Goal: Task Accomplishment & Management: Manage account settings

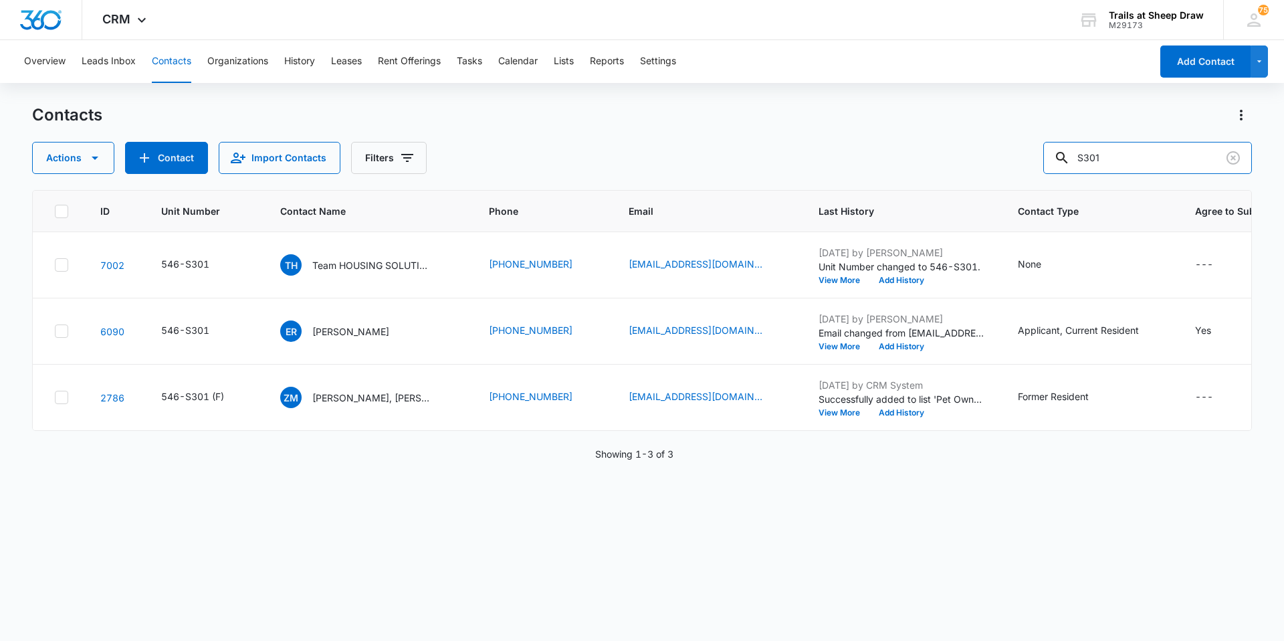
drag, startPoint x: 1128, startPoint y: 160, endPoint x: 1061, endPoint y: 181, distance: 70.9
click at [1061, 181] on div "Contacts Actions Contact Import Contacts Filters S301 ID Unit Number Contact Na…" at bounding box center [642, 371] width 1220 height 535
type input "W307"
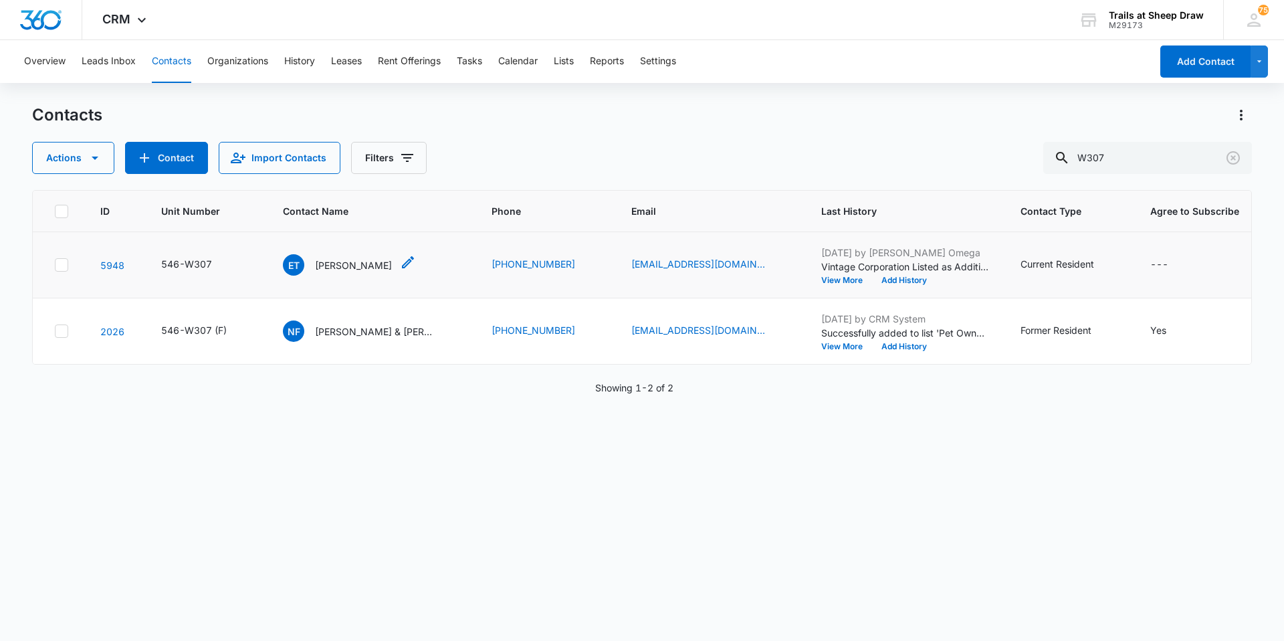
click at [328, 260] on p "[PERSON_NAME]" at bounding box center [353, 265] width 77 height 14
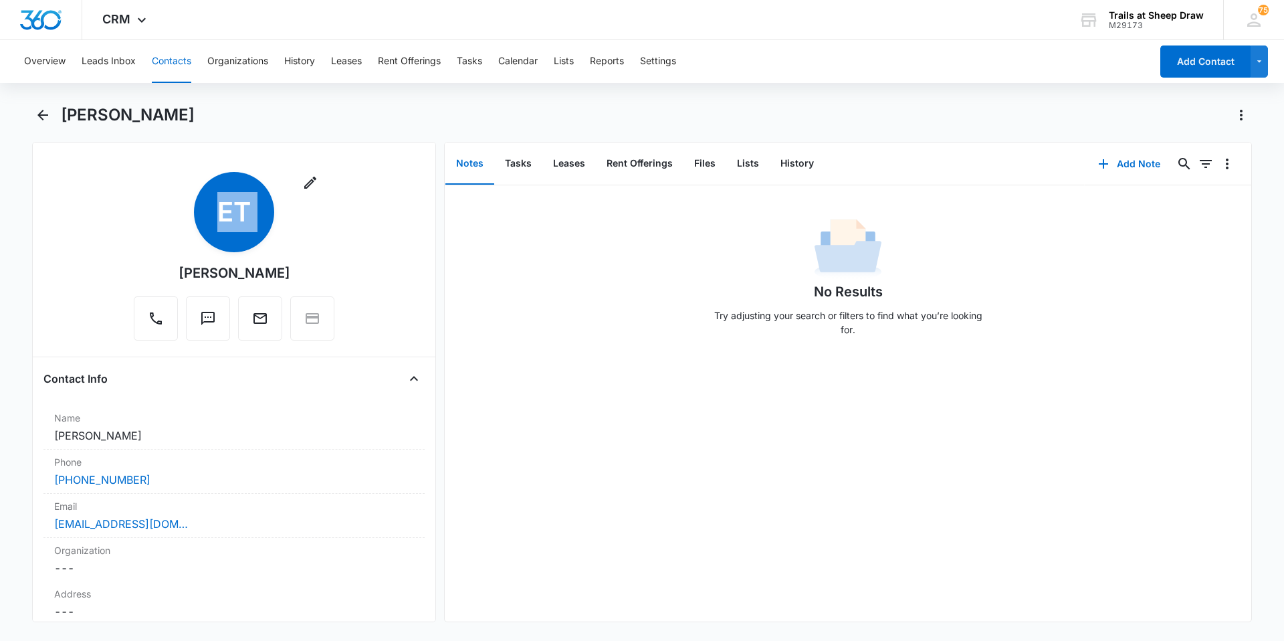
drag, startPoint x: 294, startPoint y: 285, endPoint x: 175, endPoint y: 266, distance: 120.5
click at [175, 266] on div "Remove ET [PERSON_NAME]" at bounding box center [234, 256] width 201 height 169
copy div "Remove ET"
click at [28, 110] on main "[PERSON_NAME] Remove ET [PERSON_NAME] Contact Info Name Cancel Save Changes [PE…" at bounding box center [642, 371] width 1284 height 534
click at [42, 118] on icon "Back" at bounding box center [42, 115] width 11 height 11
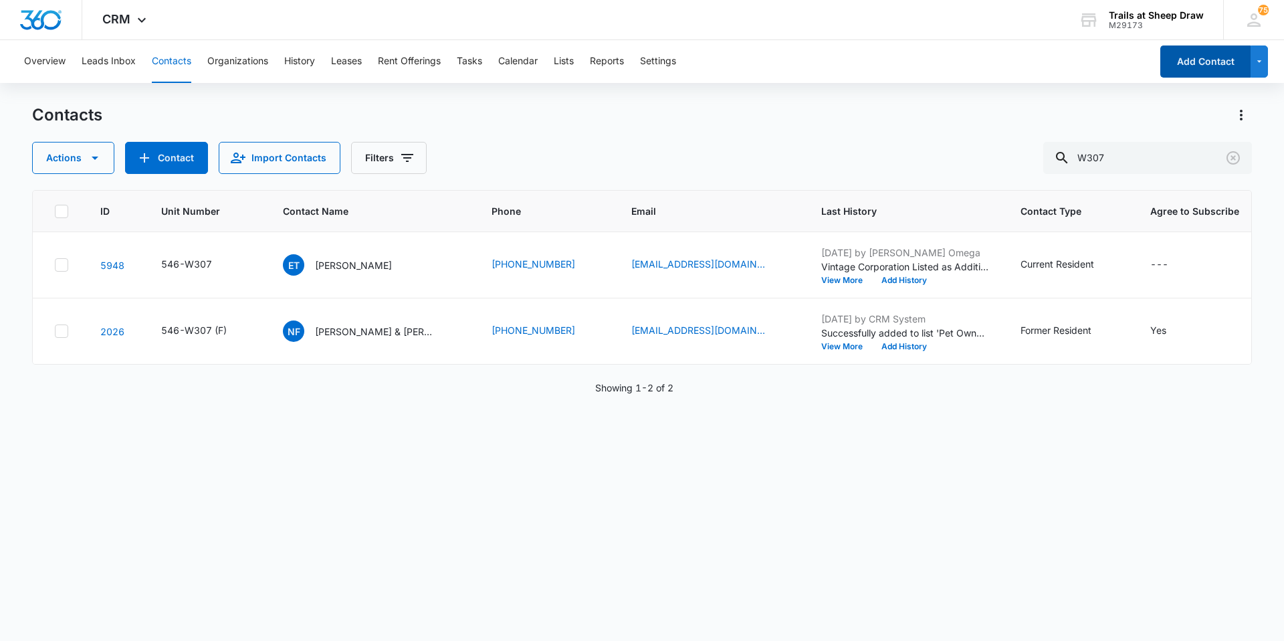
click at [1218, 54] on button "Add Contact" at bounding box center [1206, 61] width 90 height 32
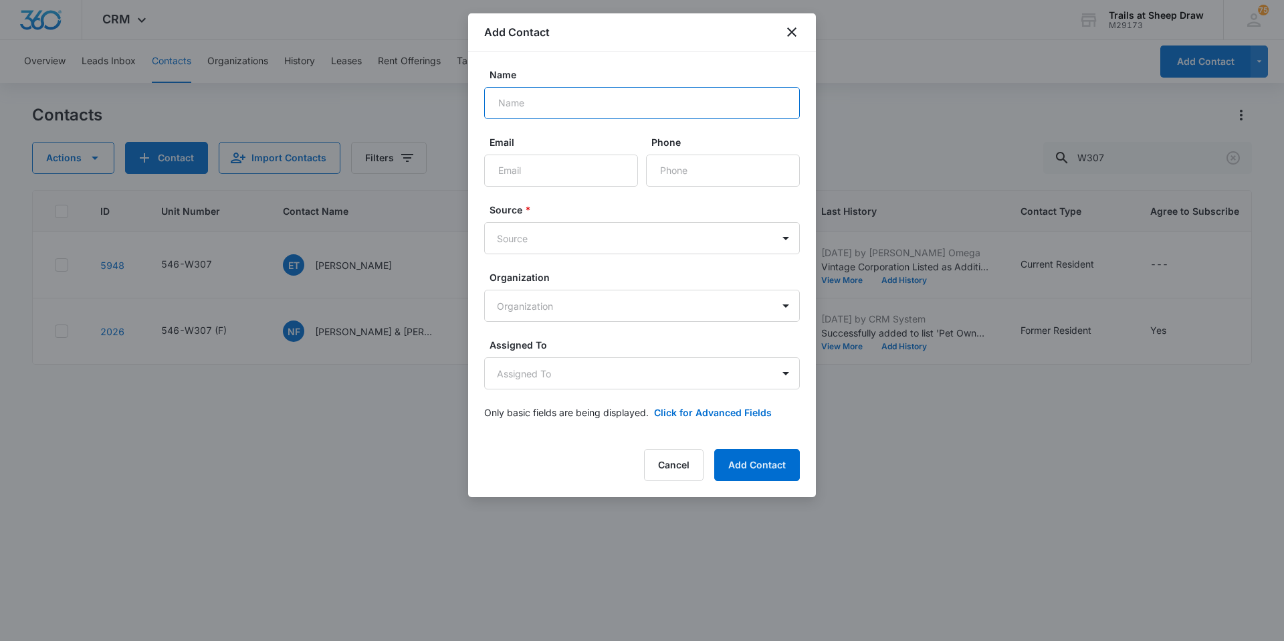
click at [771, 110] on input "Name" at bounding box center [642, 103] width 316 height 32
type input "[PERSON_NAME]"
click at [615, 179] on input "Email" at bounding box center [561, 171] width 154 height 32
type input "[EMAIL_ADDRESS][DOMAIN_NAME]"
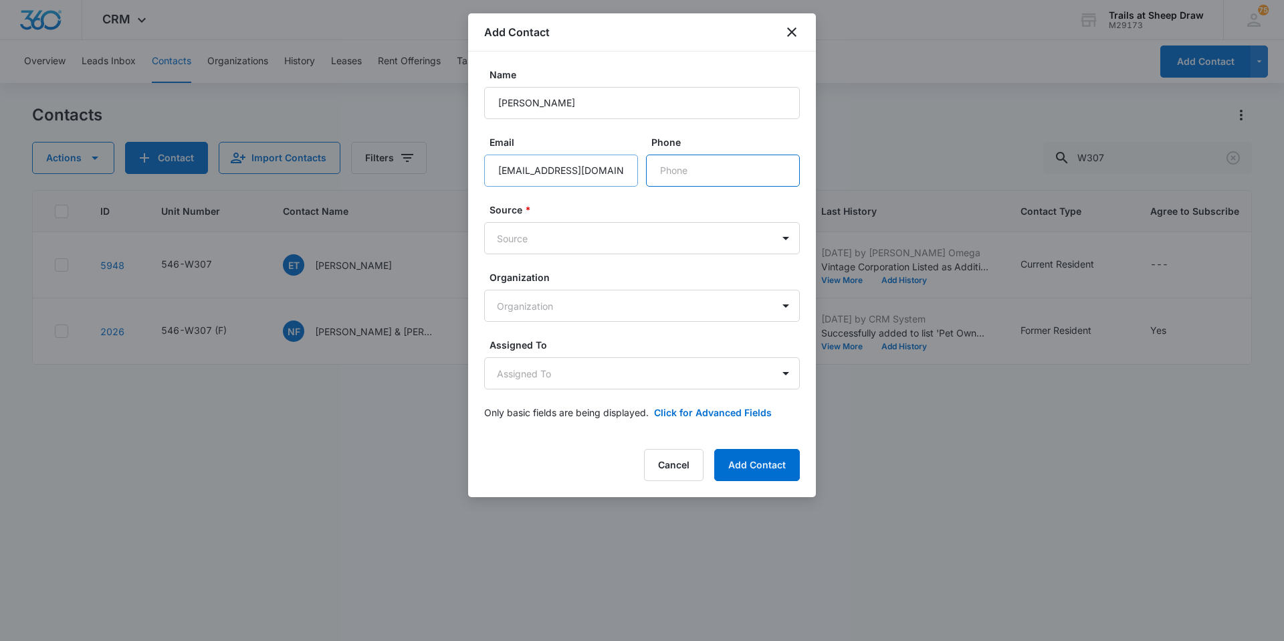
type input "[PHONE_NUMBER]"
click at [604, 246] on body "CRM Apps Reputation Websites Forms CRM Email Social Content Ads Intelligence Fi…" at bounding box center [642, 320] width 1284 height 641
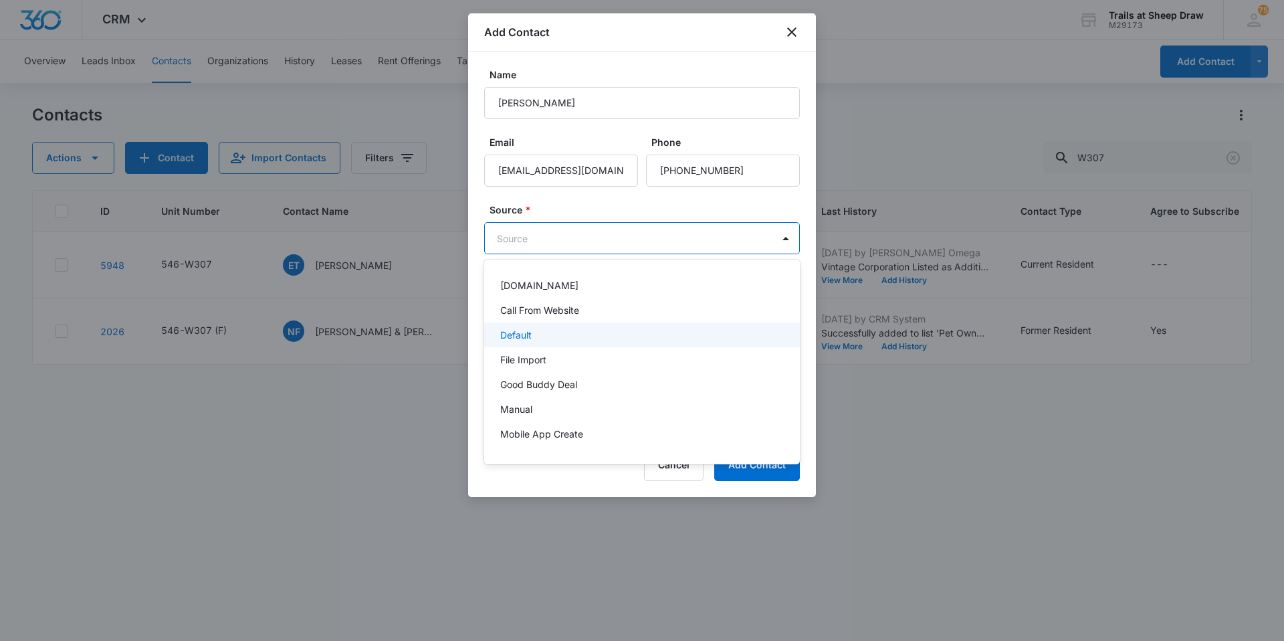
click at [545, 334] on div "Default" at bounding box center [640, 335] width 281 height 14
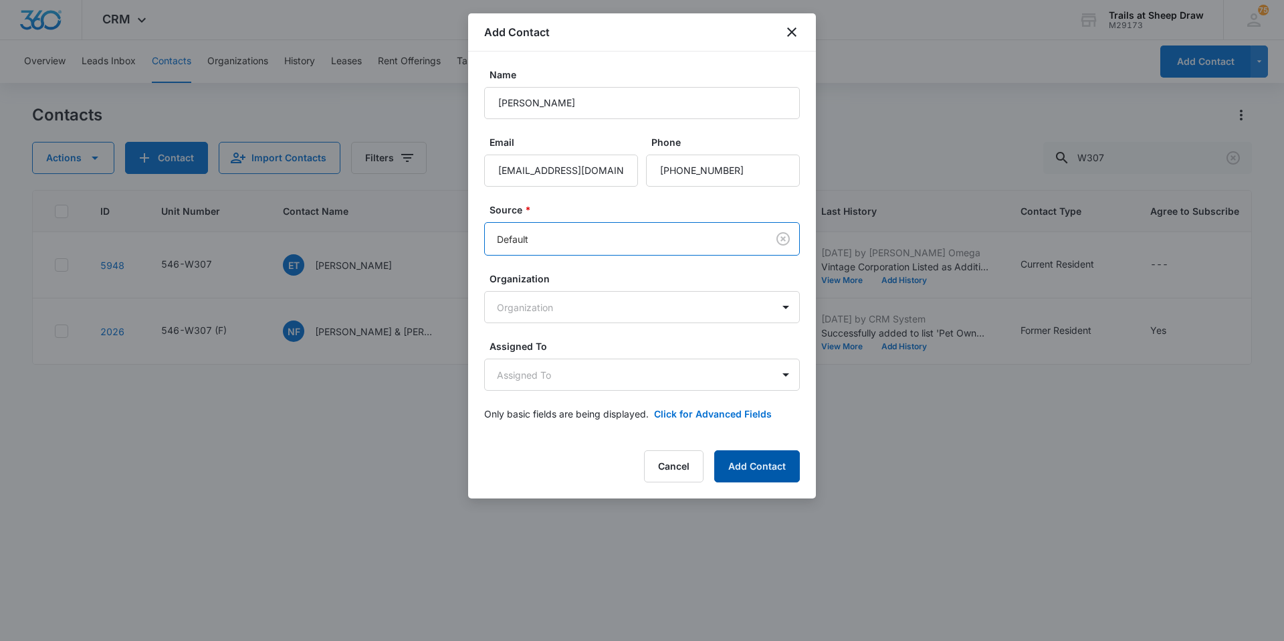
click at [765, 465] on button "Add Contact" at bounding box center [757, 466] width 86 height 32
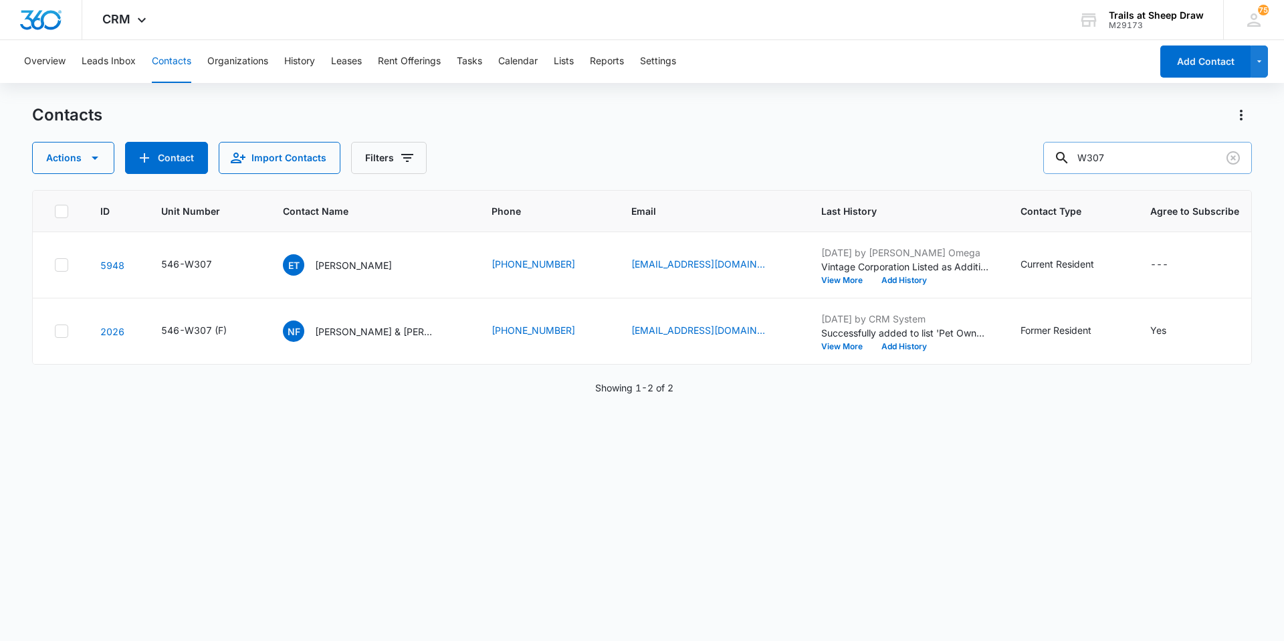
drag, startPoint x: 1106, startPoint y: 162, endPoint x: 1060, endPoint y: 169, distance: 47.4
click at [1060, 169] on input "W307" at bounding box center [1148, 158] width 209 height 32
type input "0"
type input "[PERSON_NAME]"
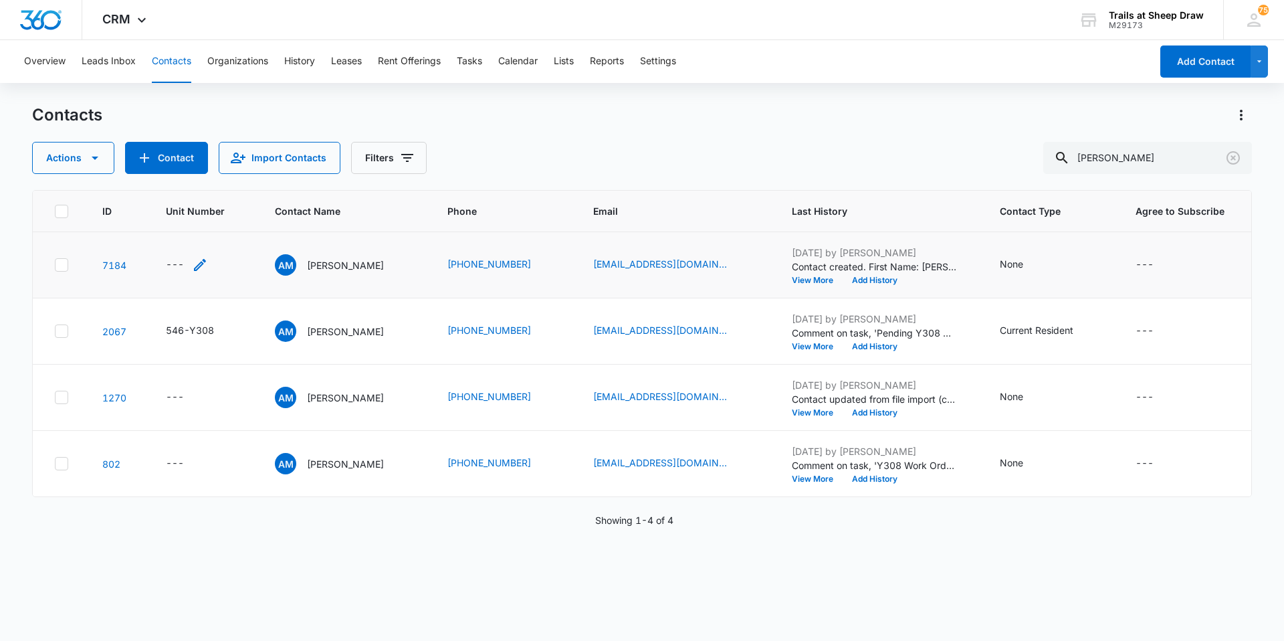
click at [201, 266] on icon "Unit Number - - Select to Edit Field" at bounding box center [200, 265] width 16 height 16
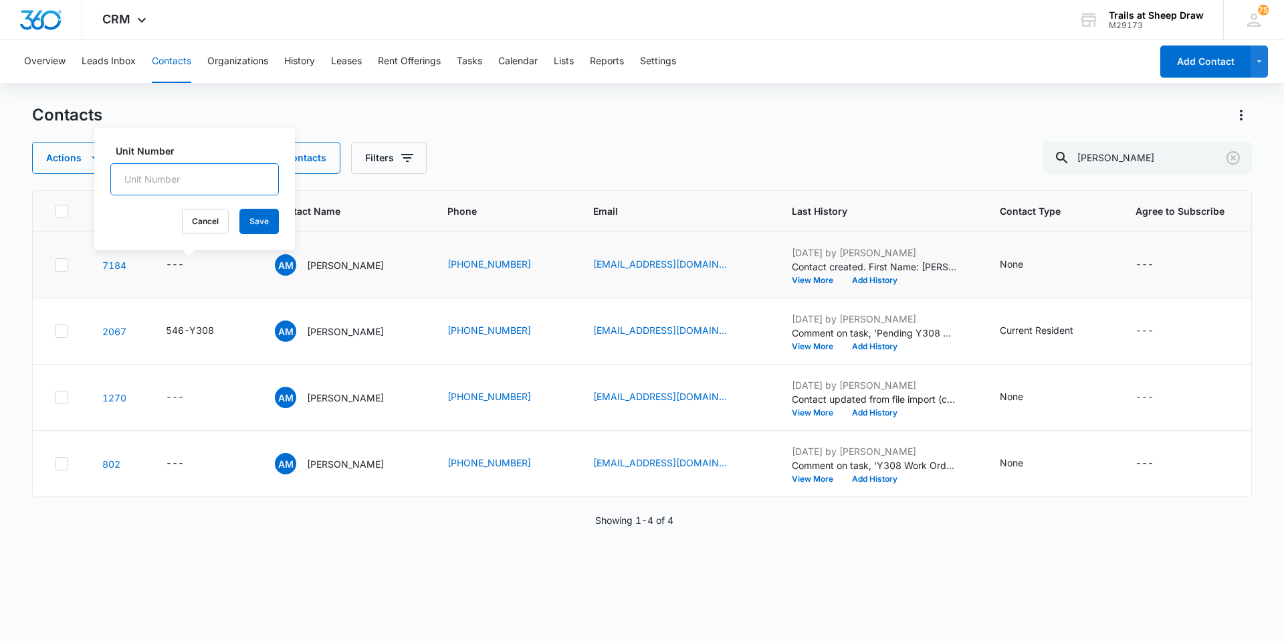
click at [193, 178] on input "Unit Number" at bounding box center [194, 179] width 169 height 32
type input "546-Z205"
click at [252, 224] on button "Save" at bounding box center [258, 221] width 39 height 25
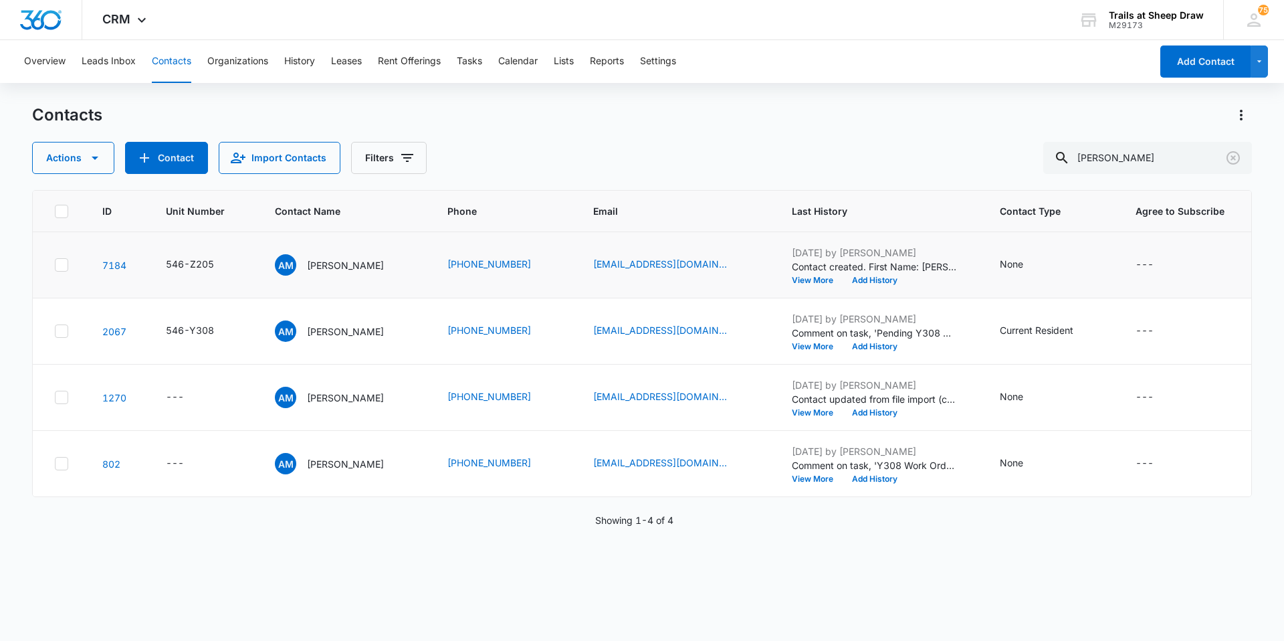
click at [365, 278] on td "AM [PERSON_NAME]" at bounding box center [345, 265] width 173 height 66
drag, startPoint x: 365, startPoint y: 278, endPoint x: 352, endPoint y: 268, distance: 15.8
click at [352, 268] on p "[PERSON_NAME]" at bounding box center [345, 265] width 77 height 14
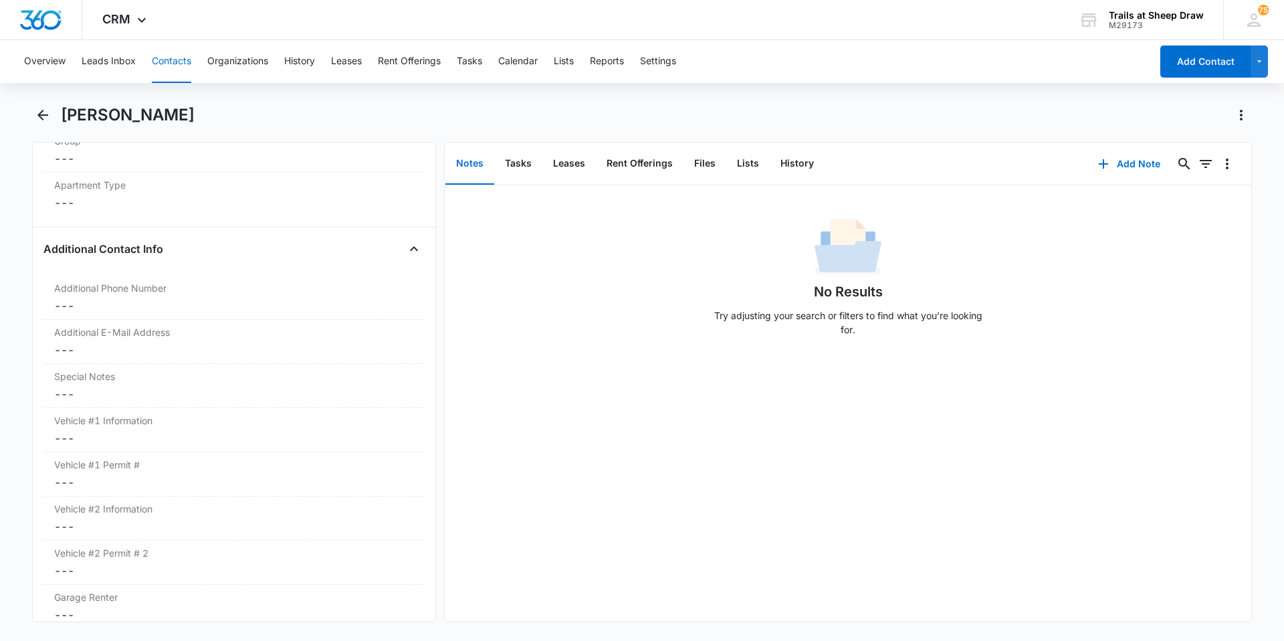
scroll to position [1204, 0]
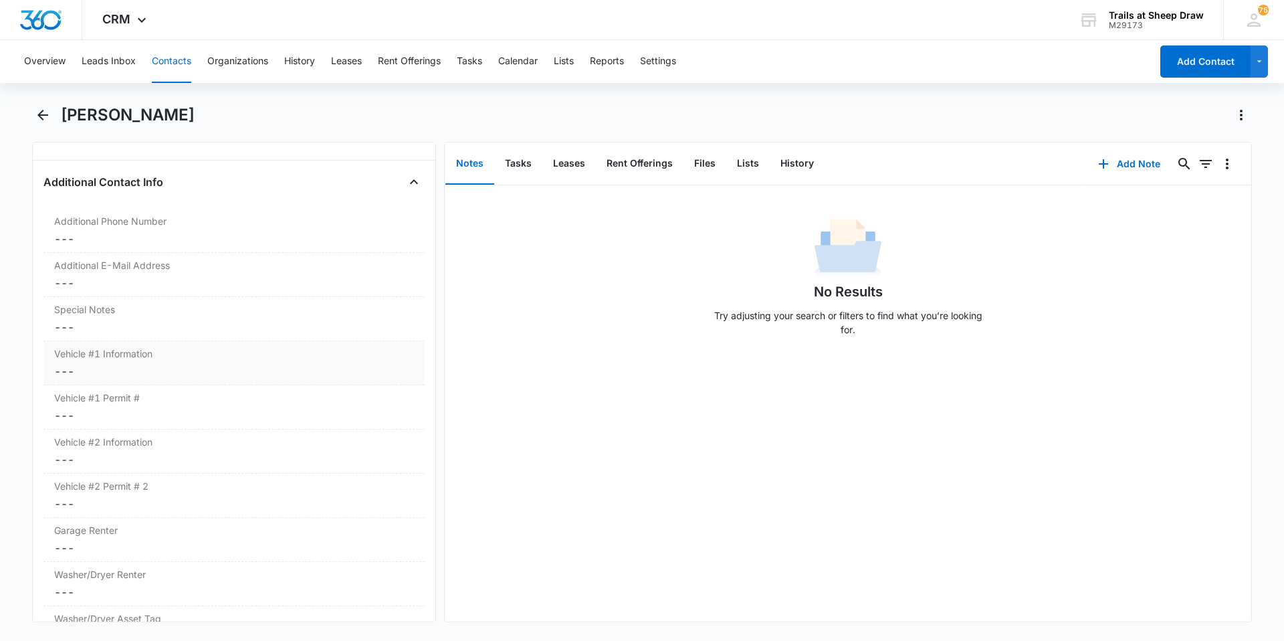
click at [90, 369] on dd "Cancel Save Changes ---" at bounding box center [234, 371] width 360 height 16
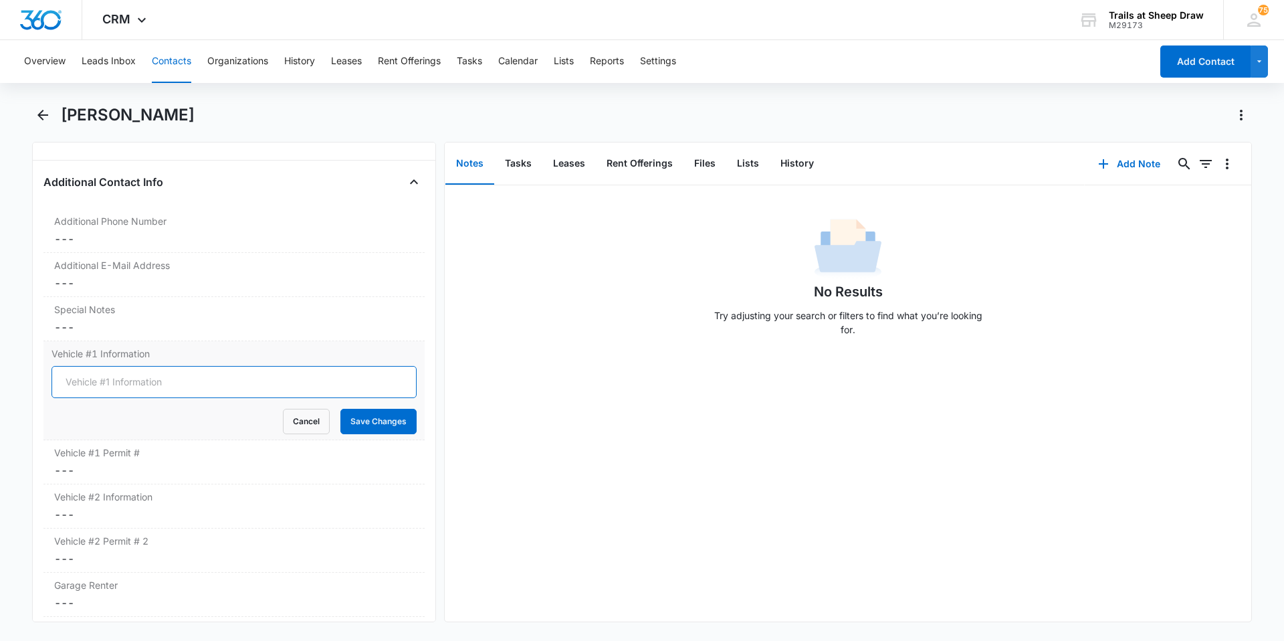
click at [112, 373] on input "Vehicle #1 Information" at bounding box center [234, 382] width 365 height 32
type input "2015 Red Ford Escape"
click at [389, 428] on button "Save Changes" at bounding box center [378, 421] width 76 height 25
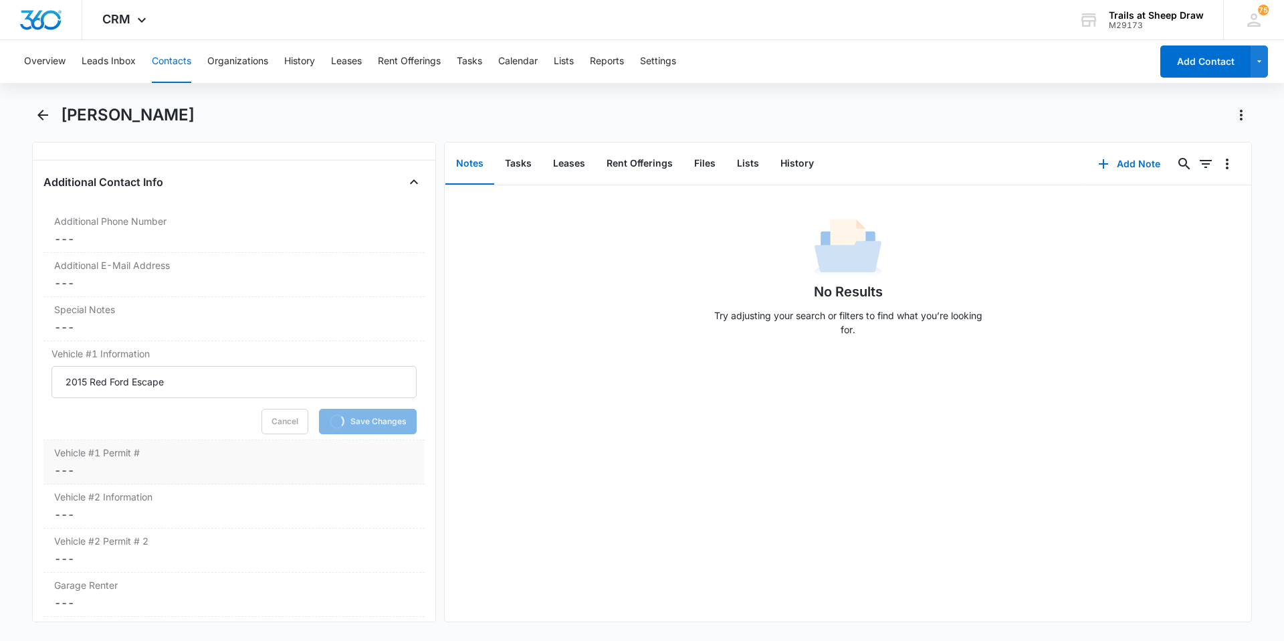
click at [155, 475] on dd "Cancel Save Changes ---" at bounding box center [234, 470] width 360 height 16
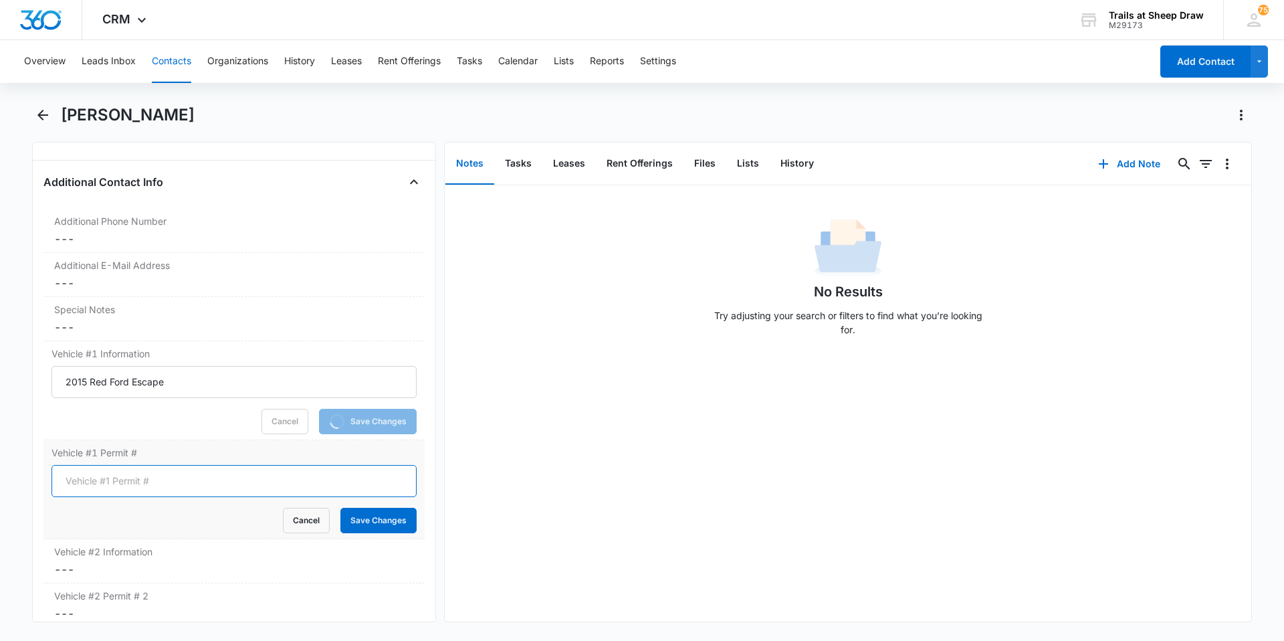
click at [135, 478] on input "Vehicle #1 Permit #" at bounding box center [234, 481] width 365 height 32
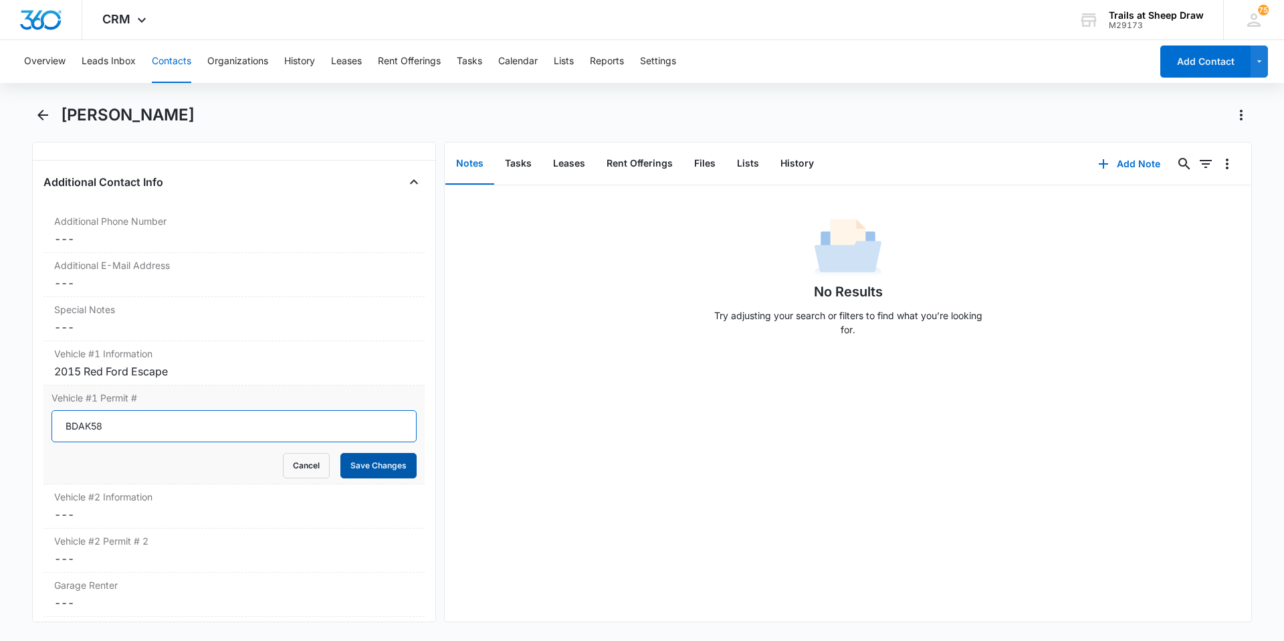
type input "BDAK58"
click at [367, 475] on button "Save Changes" at bounding box center [378, 465] width 76 height 25
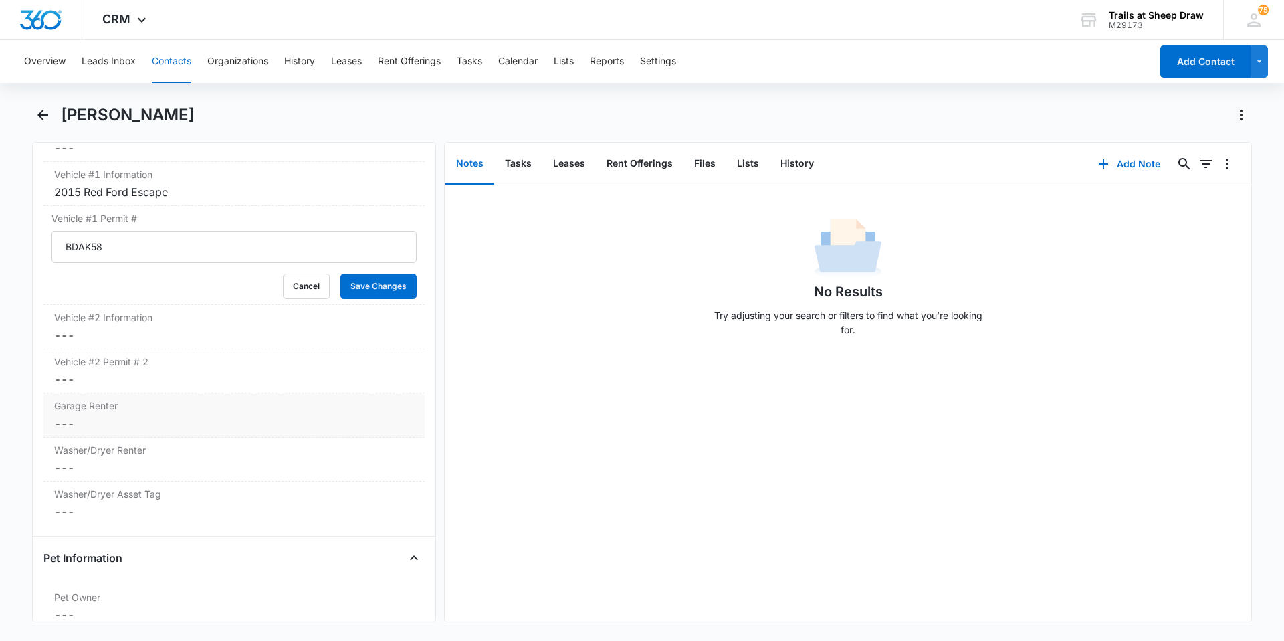
scroll to position [1405, 0]
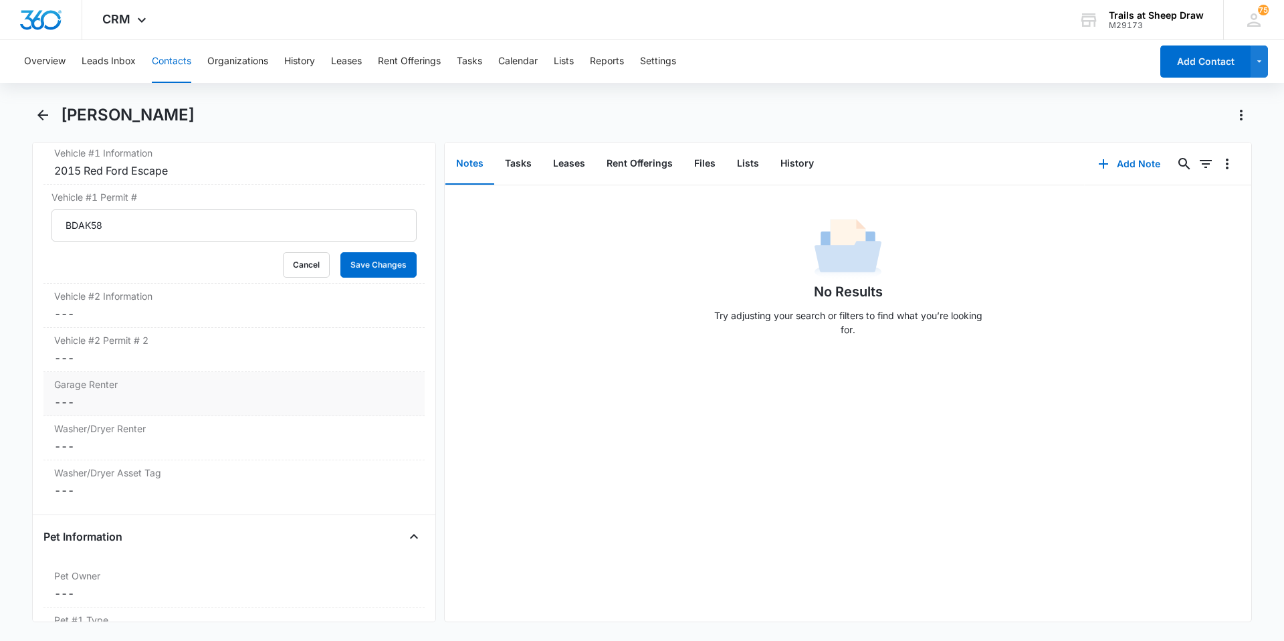
click at [140, 404] on dd "Cancel Save Changes ---" at bounding box center [234, 402] width 360 height 16
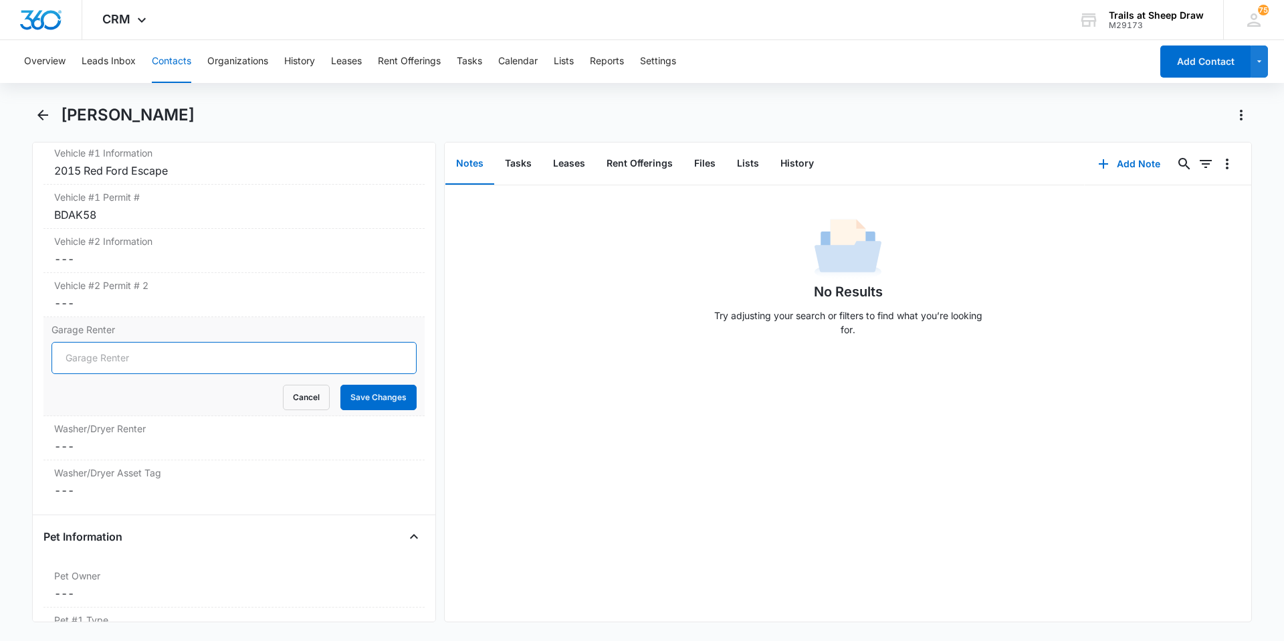
drag, startPoint x: 121, startPoint y: 363, endPoint x: 113, endPoint y: 375, distance: 14.5
click at [113, 375] on form "Cancel Save Changes" at bounding box center [234, 376] width 365 height 68
type input "No"
click at [379, 405] on button "Save Changes" at bounding box center [378, 397] width 76 height 25
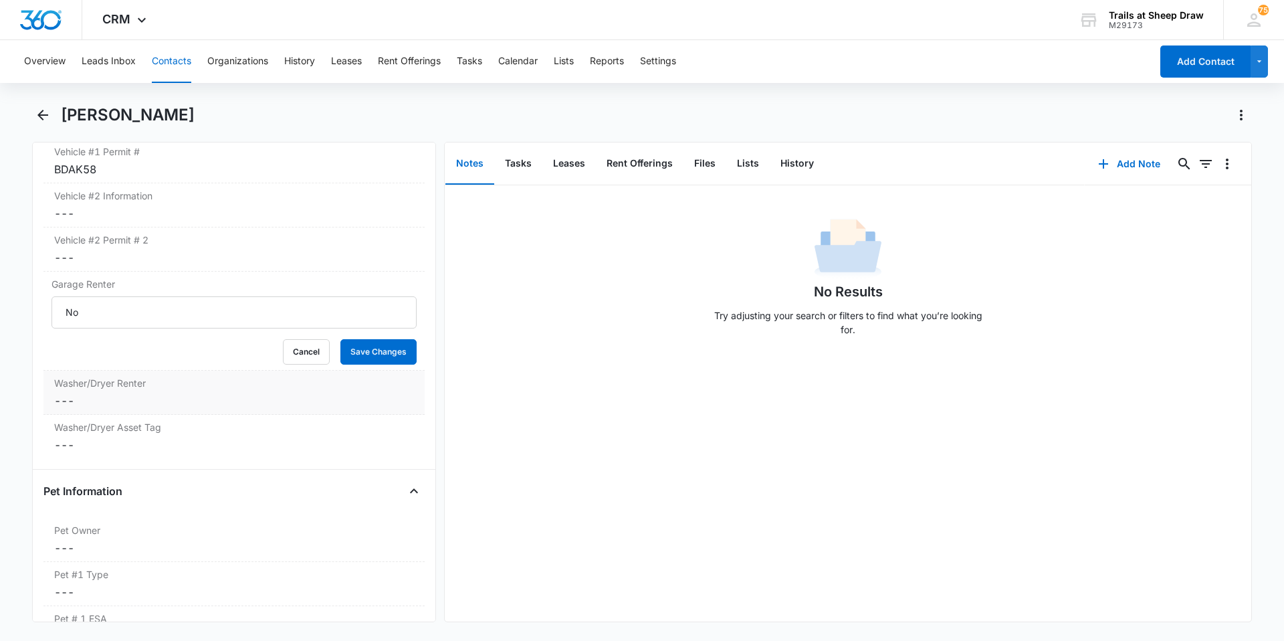
scroll to position [1472, 0]
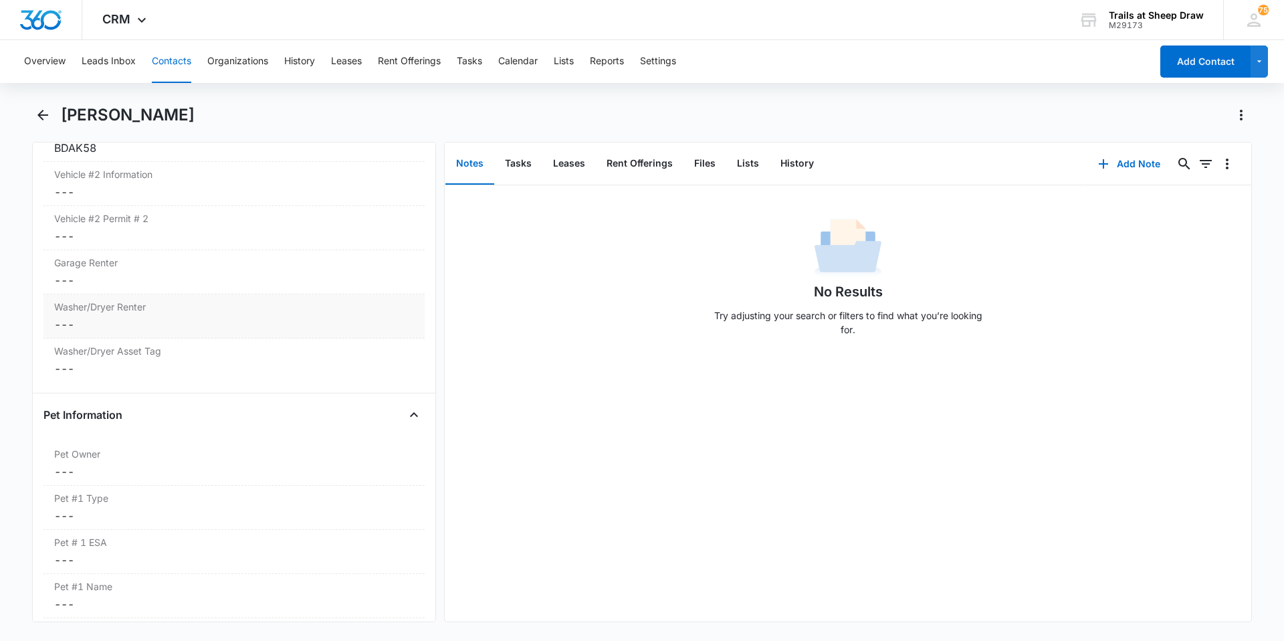
click at [175, 313] on label "Washer/Dryer Renter" at bounding box center [234, 307] width 360 height 14
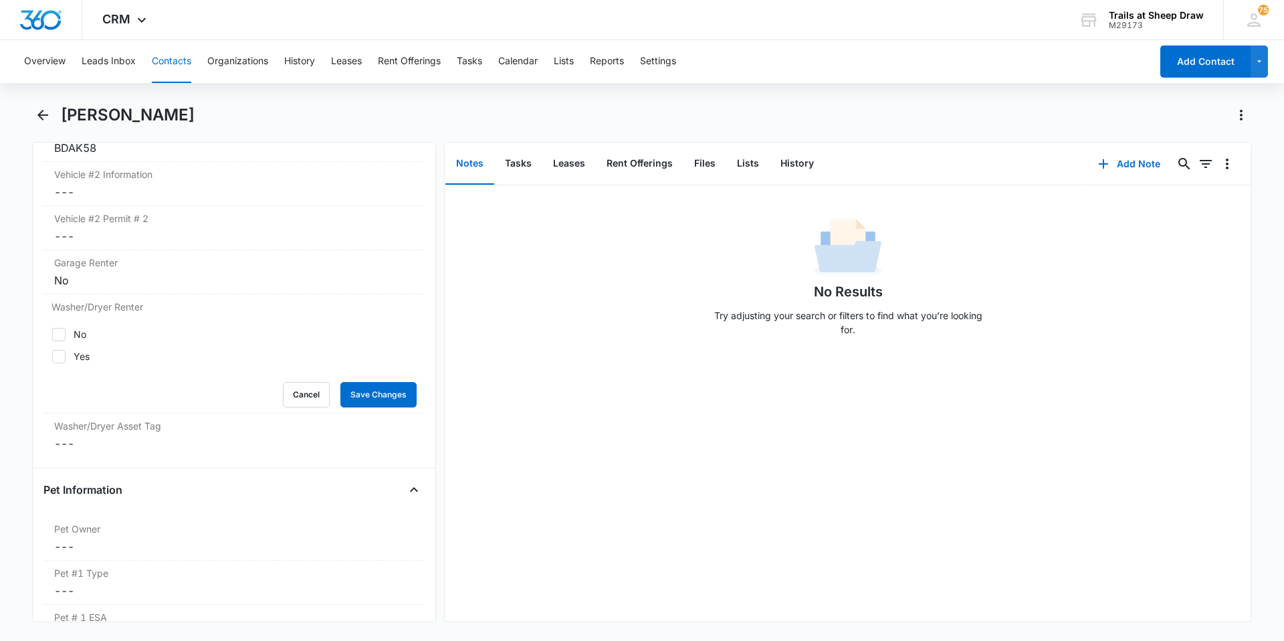
click at [71, 339] on label "No" at bounding box center [234, 334] width 365 height 14
click at [52, 334] on input "No" at bounding box center [52, 334] width 1 height 1
checkbox input "true"
click at [67, 351] on label "Yes" at bounding box center [234, 356] width 365 height 14
click at [52, 356] on input "Yes" at bounding box center [52, 356] width 1 height 1
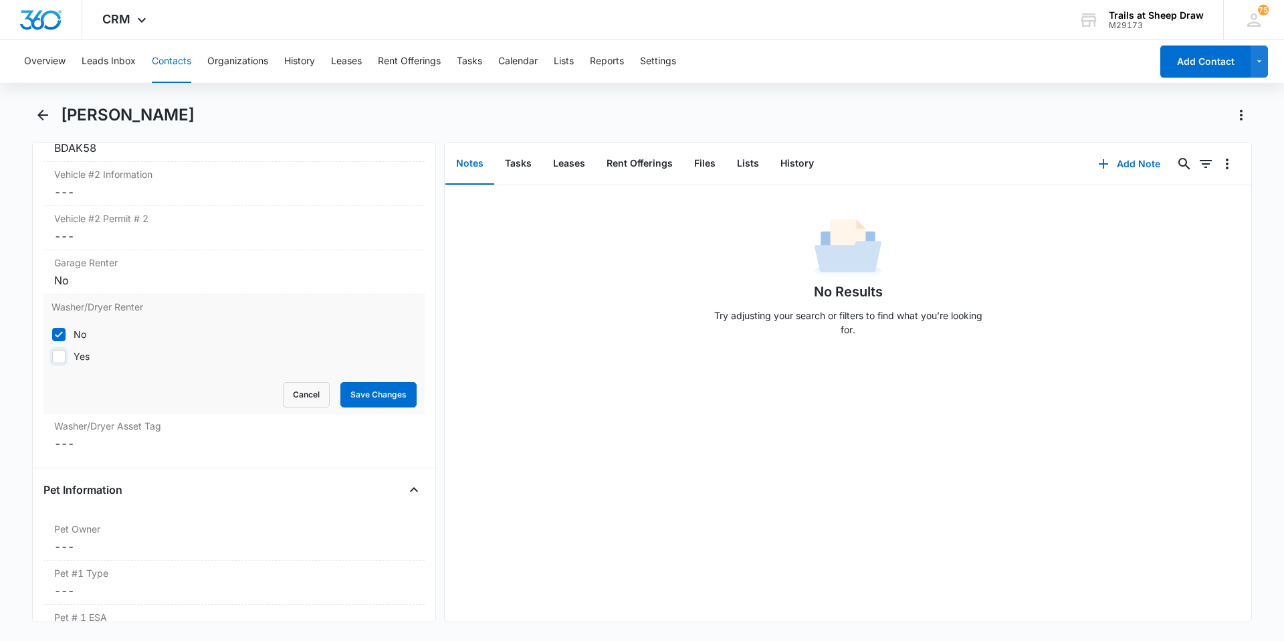
checkbox input "true"
click at [58, 338] on icon at bounding box center [59, 334] width 12 height 12
click at [52, 334] on input "No" at bounding box center [52, 334] width 1 height 1
checkbox input "false"
click at [348, 397] on button "Save Changes" at bounding box center [378, 394] width 76 height 25
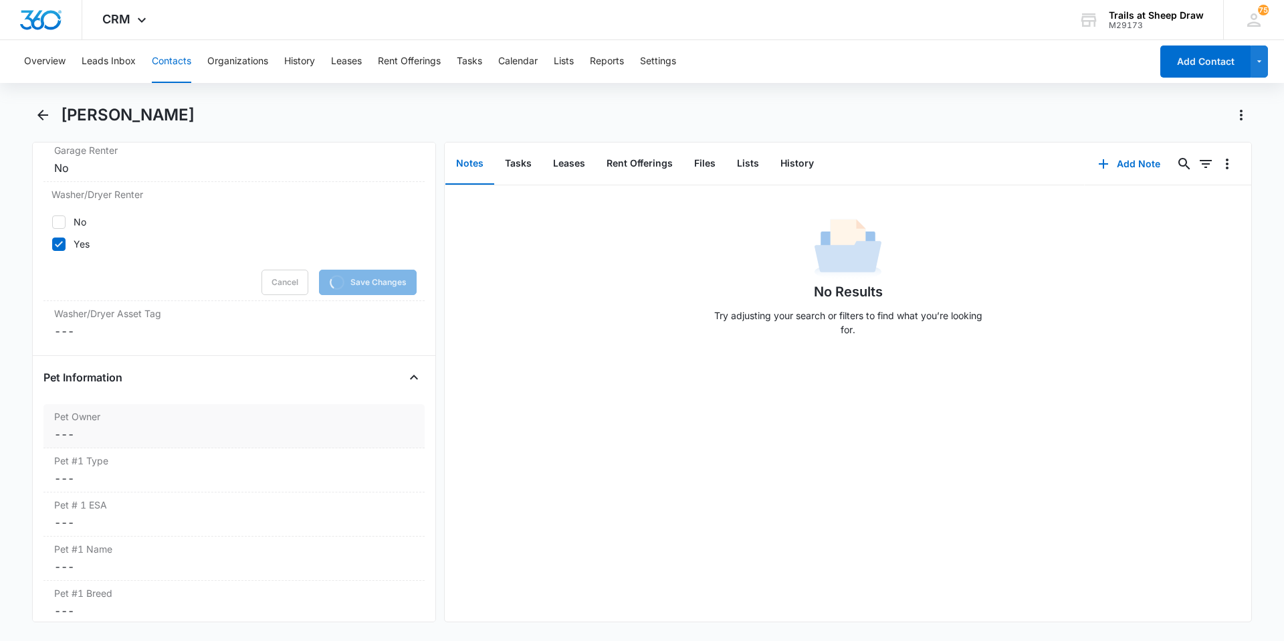
scroll to position [1605, 0]
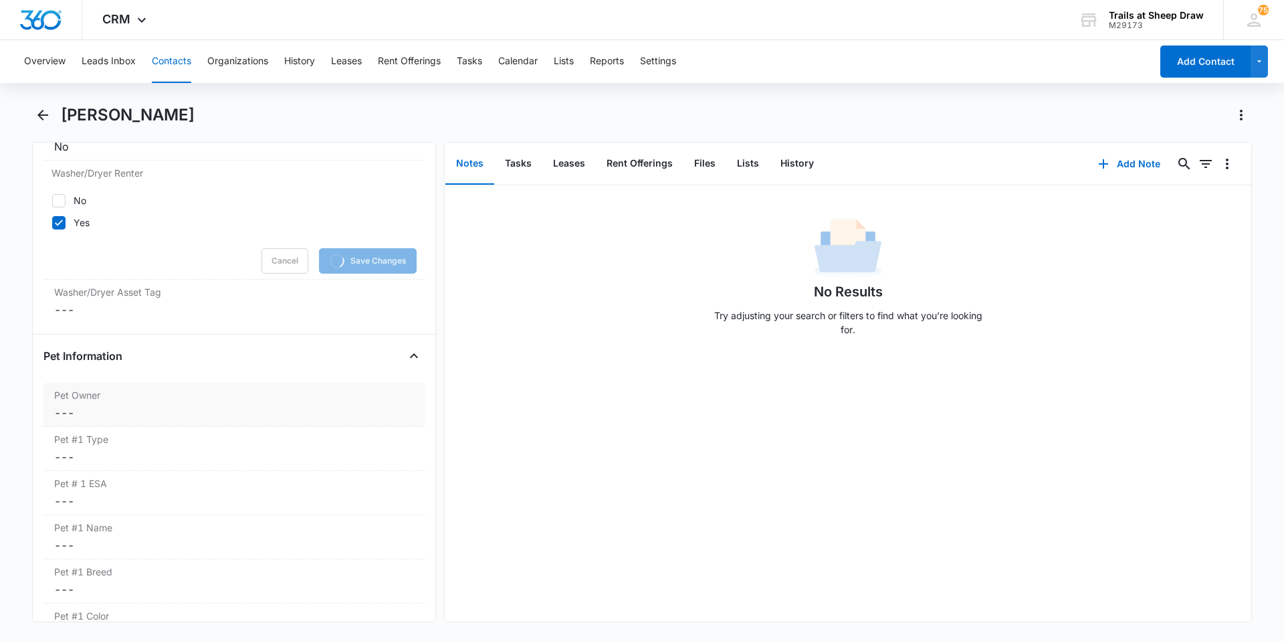
click at [116, 401] on label "Pet Owner" at bounding box center [234, 395] width 360 height 14
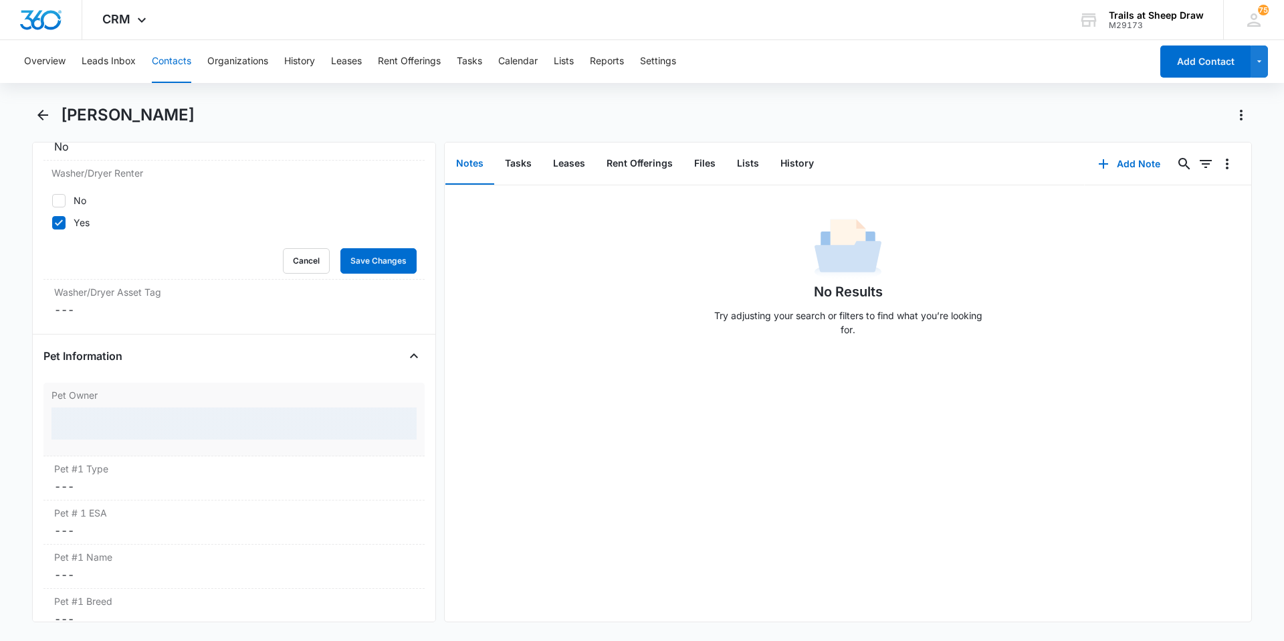
click at [119, 417] on div at bounding box center [234, 423] width 365 height 32
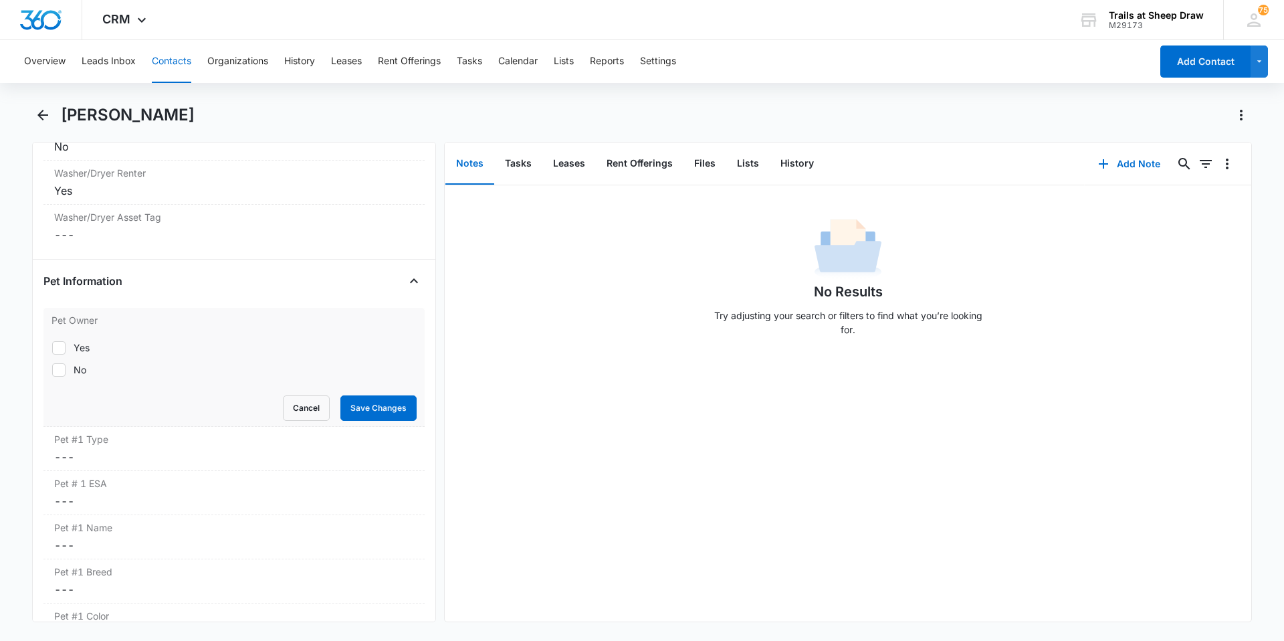
click at [62, 371] on icon at bounding box center [59, 370] width 12 height 12
click at [52, 370] on input "No" at bounding box center [52, 369] width 1 height 1
checkbox input "true"
click at [395, 402] on button "Save Changes" at bounding box center [378, 407] width 76 height 25
drag, startPoint x: 268, startPoint y: 121, endPoint x: 62, endPoint y: 124, distance: 205.4
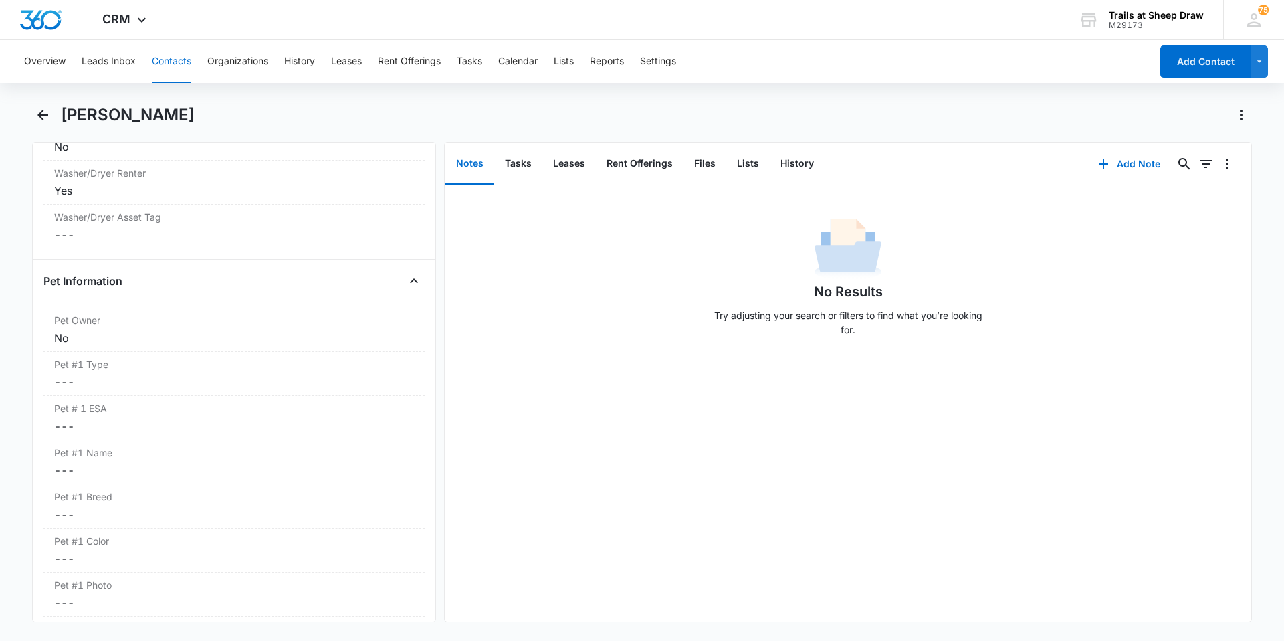
click at [62, 124] on div "[PERSON_NAME]" at bounding box center [656, 114] width 1191 height 21
copy h1 "[PERSON_NAME]"
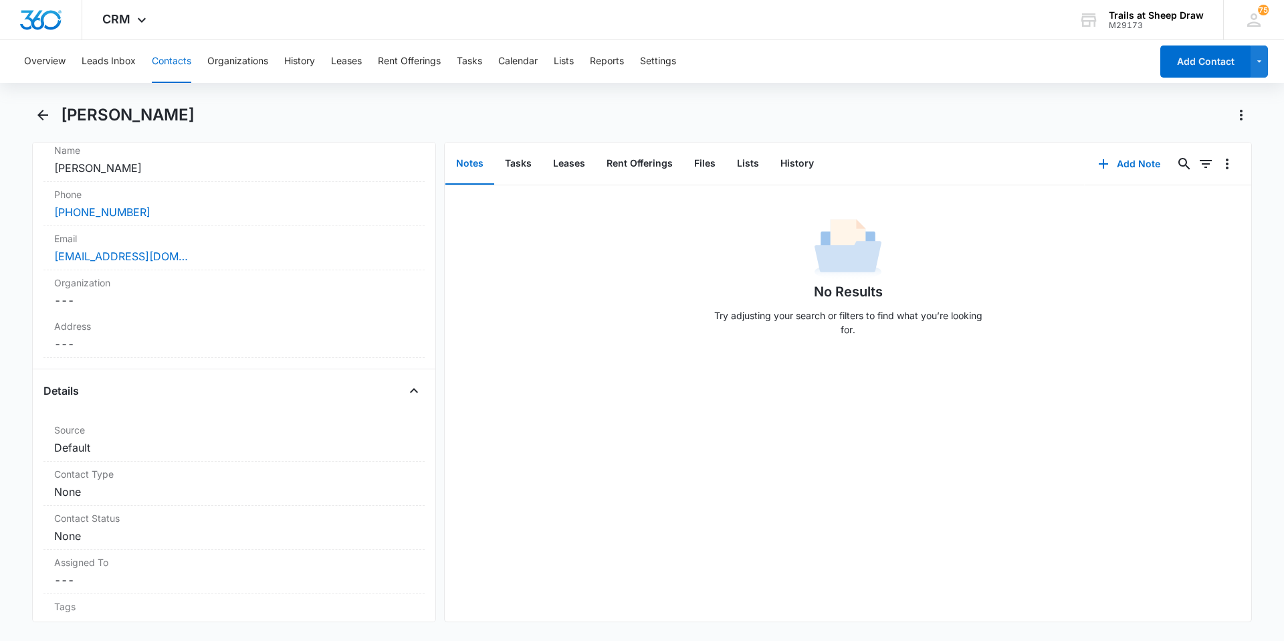
scroll to position [0, 0]
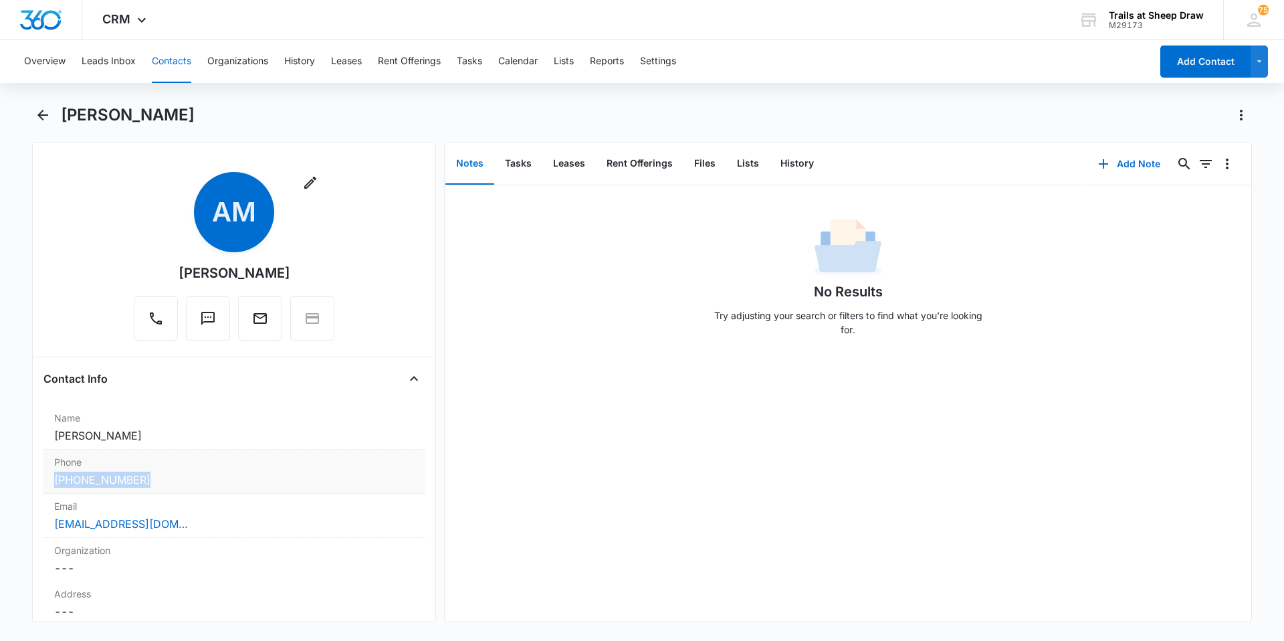
drag, startPoint x: 162, startPoint y: 480, endPoint x: 49, endPoint y: 479, distance: 113.1
click at [49, 479] on div "Phone Cancel Save Changes [PHONE_NUMBER]" at bounding box center [233, 472] width 381 height 44
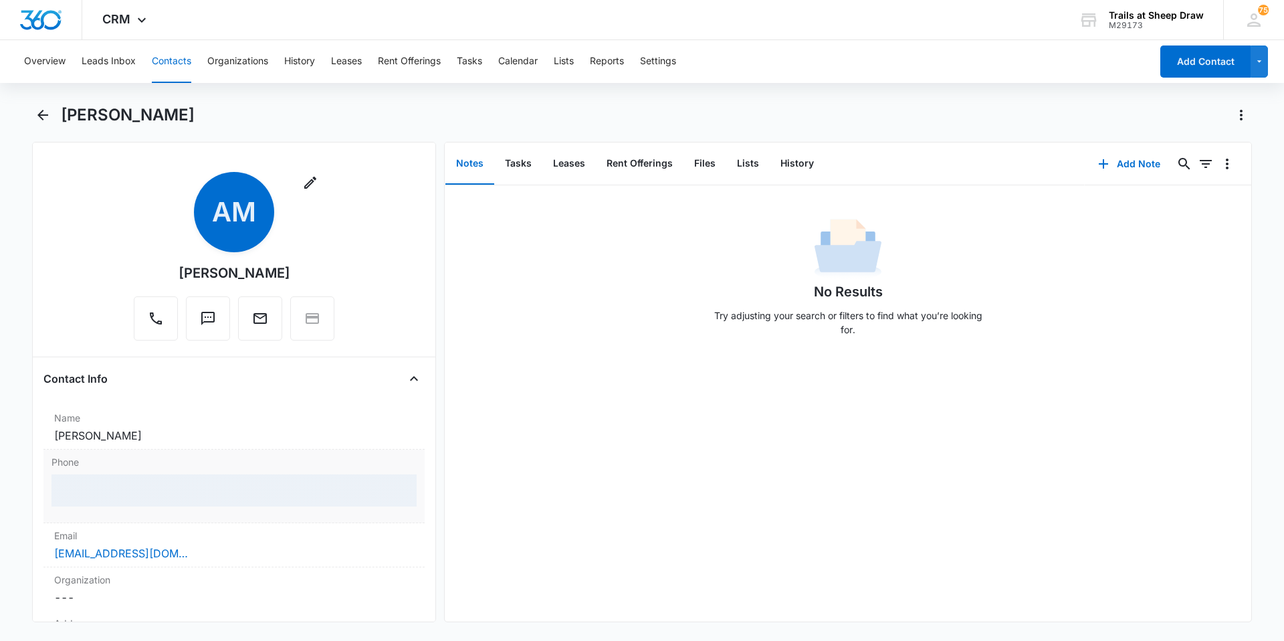
copy link "[PHONE_NUMBER]"
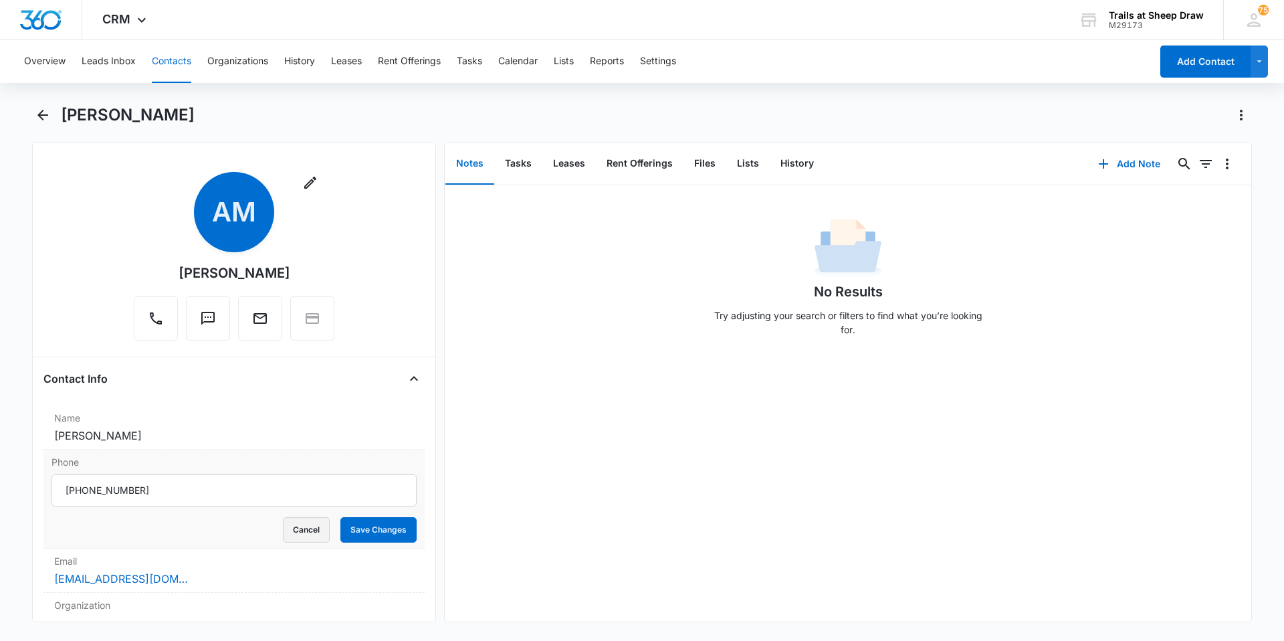
click at [292, 524] on button "Cancel" at bounding box center [306, 529] width 47 height 25
